Goal: Task Accomplishment & Management: Manage account settings

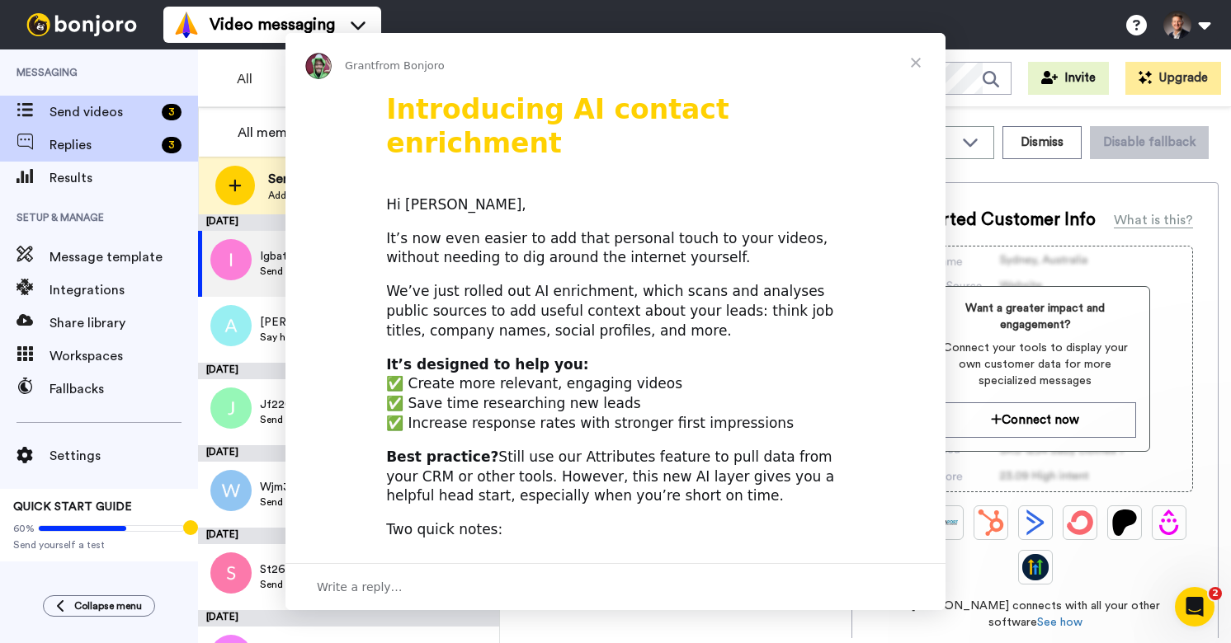
click at [141, 150] on div "Intercom messenger" at bounding box center [615, 321] width 1231 height 643
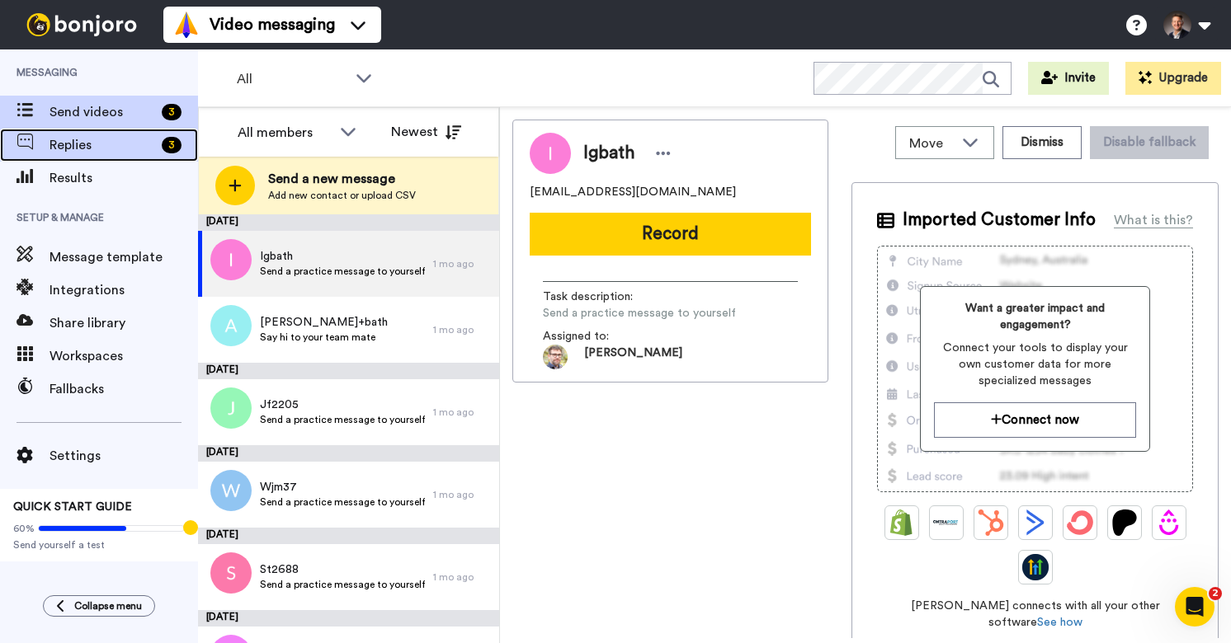
click at [141, 150] on span "Replies" at bounding box center [102, 145] width 106 height 20
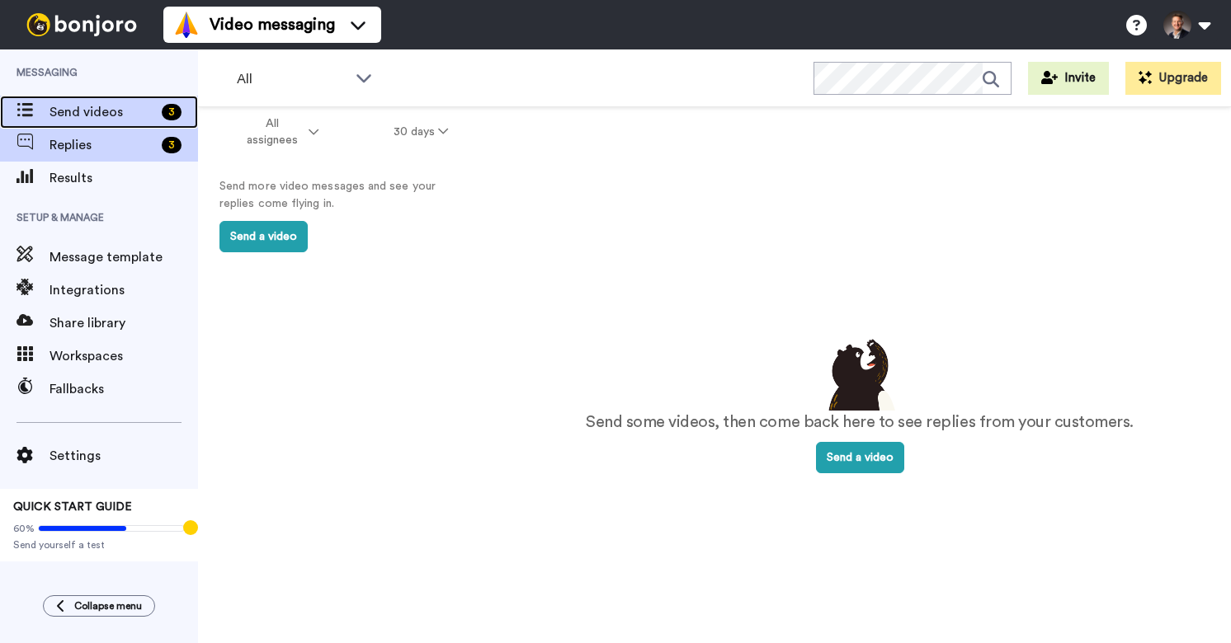
click at [106, 106] on span "Send videos" at bounding box center [102, 112] width 106 height 20
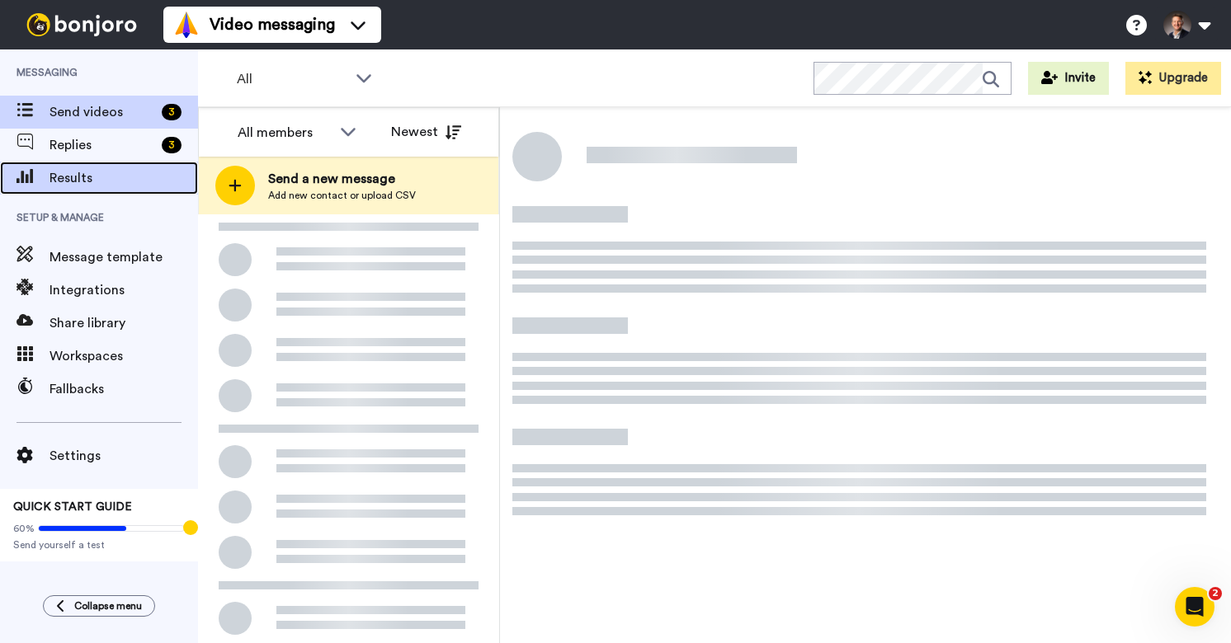
click at [98, 171] on span "Results" at bounding box center [123, 178] width 148 height 20
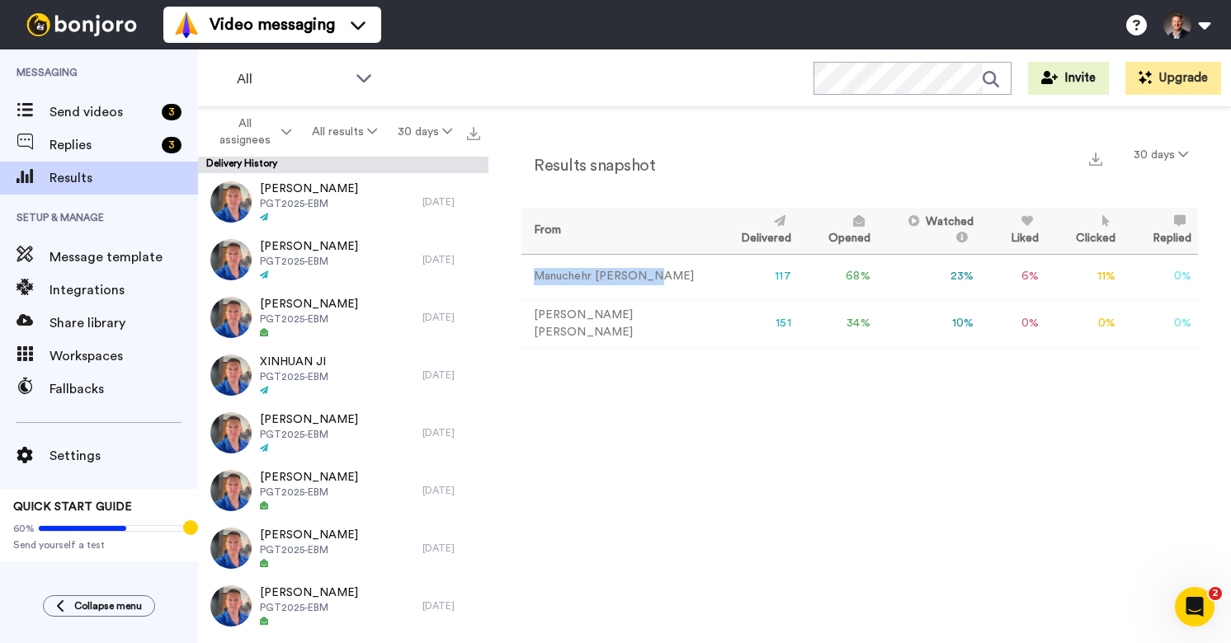
drag, startPoint x: 650, startPoint y: 275, endPoint x: 532, endPoint y: 275, distance: 117.9
click at [532, 275] on td "Manuchehr Soleimani" at bounding box center [615, 276] width 189 height 45
copy td "Manuchehr Soleimani"
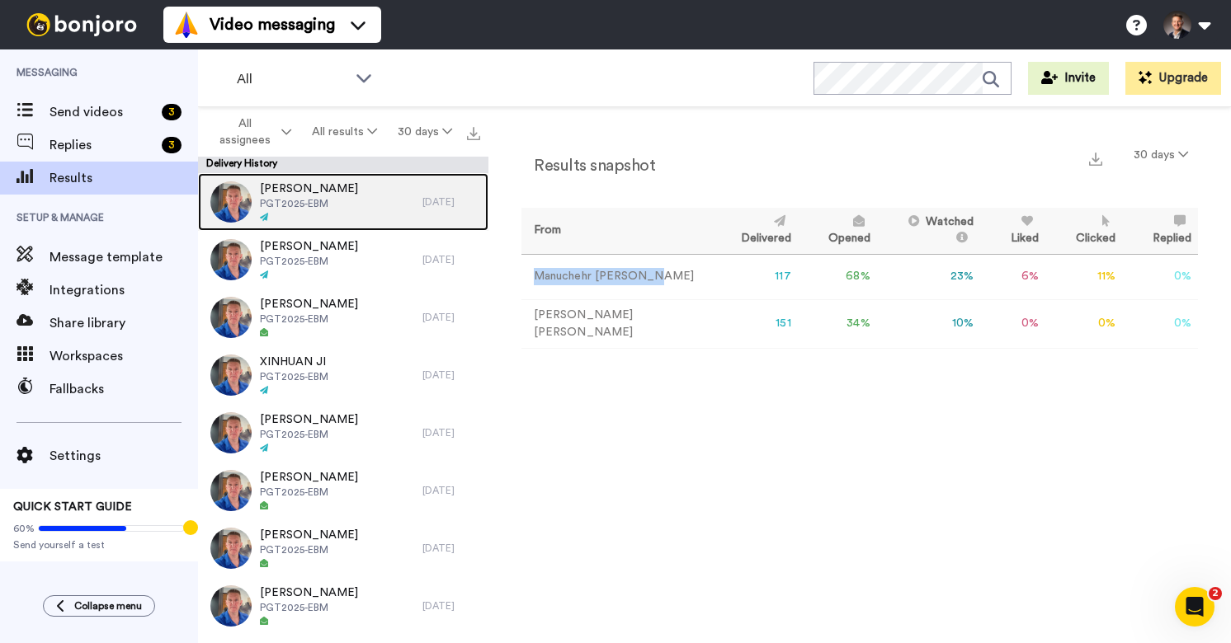
click at [304, 186] on span "VINOTH SUNDARRASU" at bounding box center [309, 189] width 98 height 16
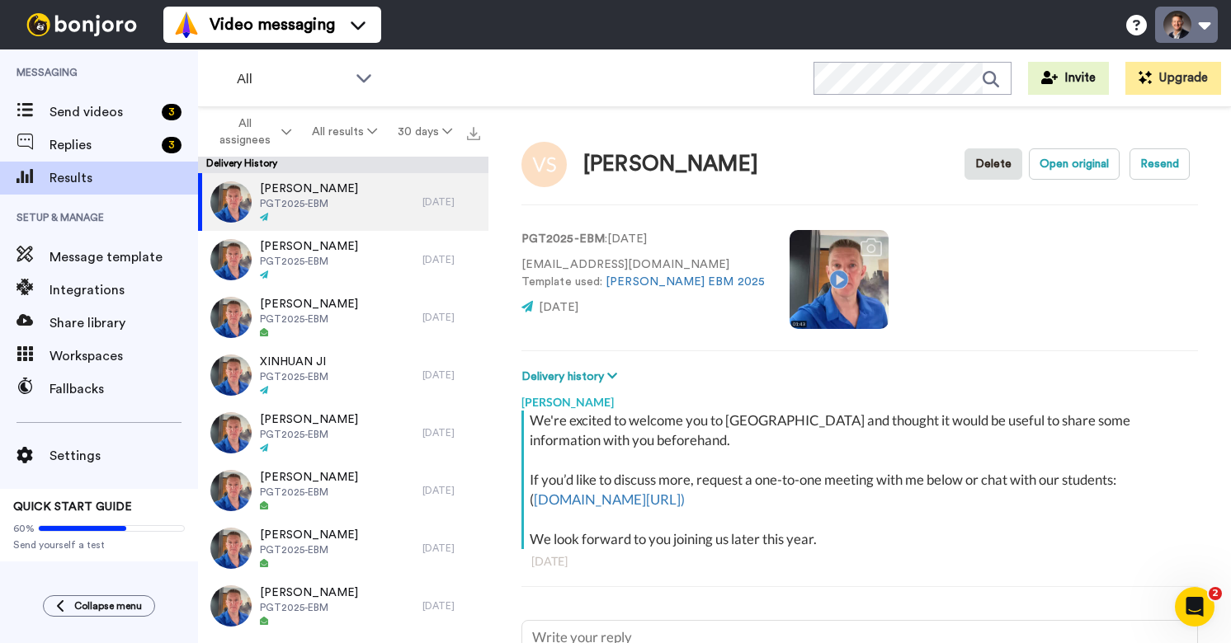
type textarea "x"
click at [1203, 28] on button at bounding box center [1186, 25] width 63 height 36
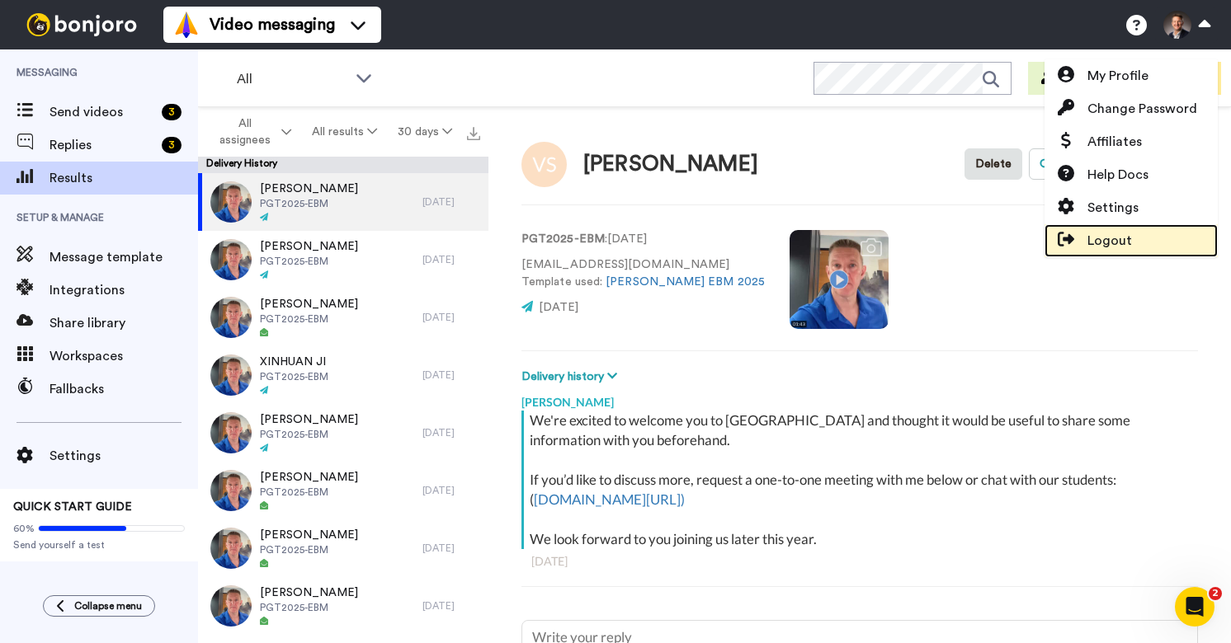
click at [1125, 235] on span "Logout" at bounding box center [1109, 241] width 45 height 20
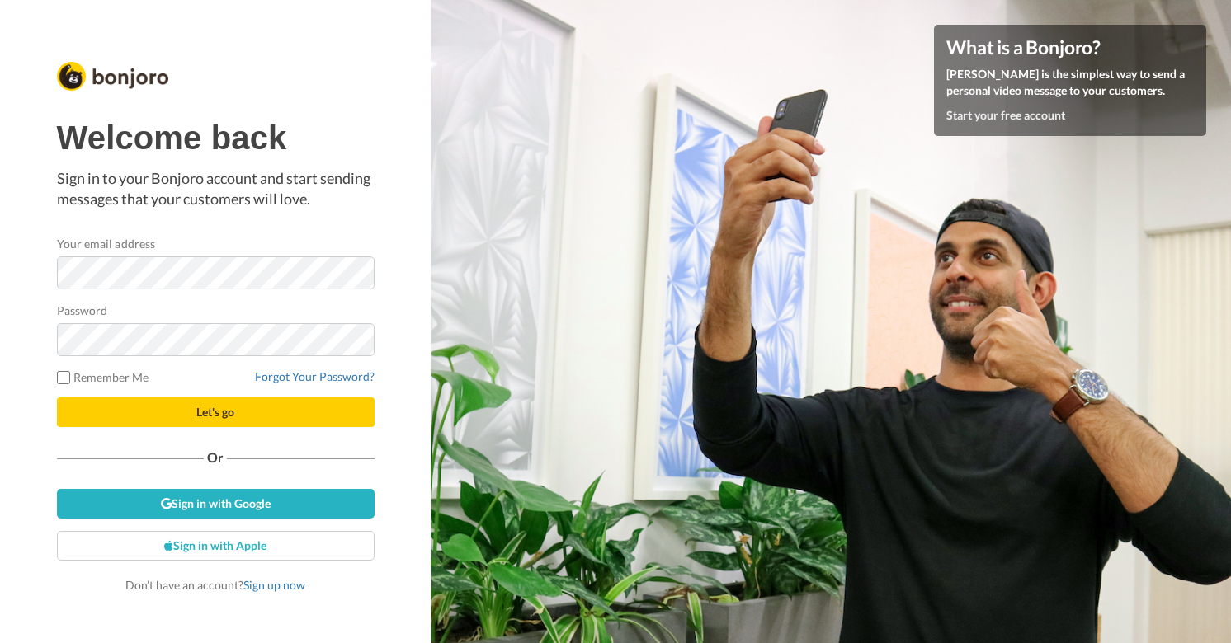
click at [245, 290] on form "Your email address Password Remember Me Forgot Your Password? Let's go" at bounding box center [216, 331] width 318 height 192
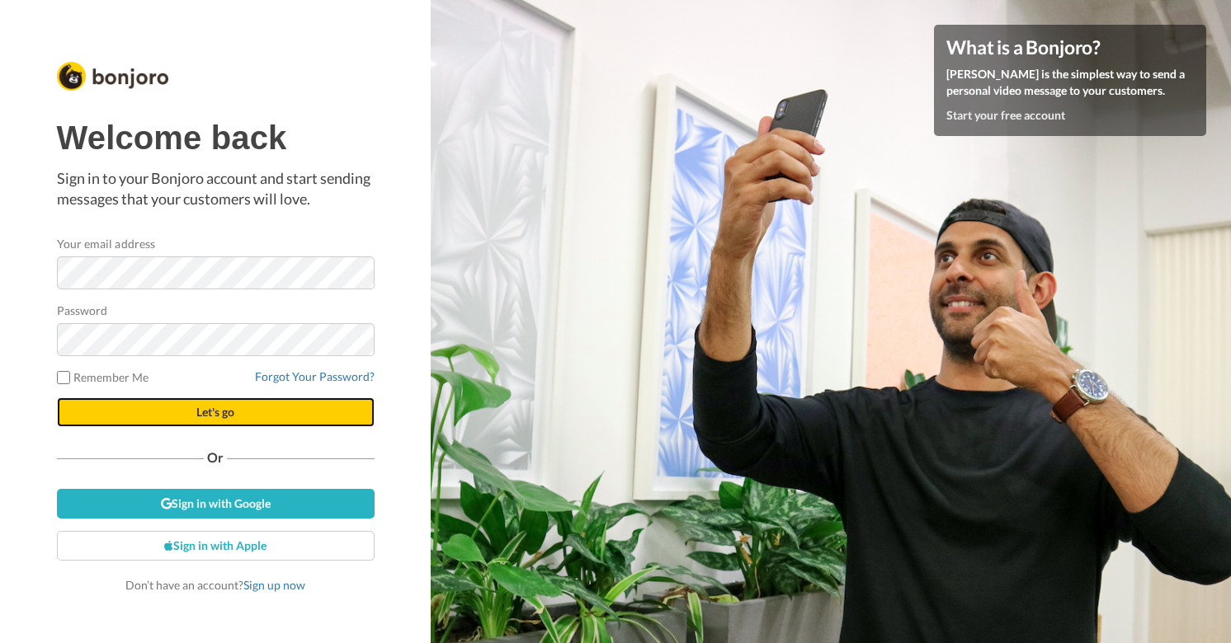
click at [264, 407] on button "Let's go" at bounding box center [216, 413] width 318 height 30
